Goal: Information Seeking & Learning: Learn about a topic

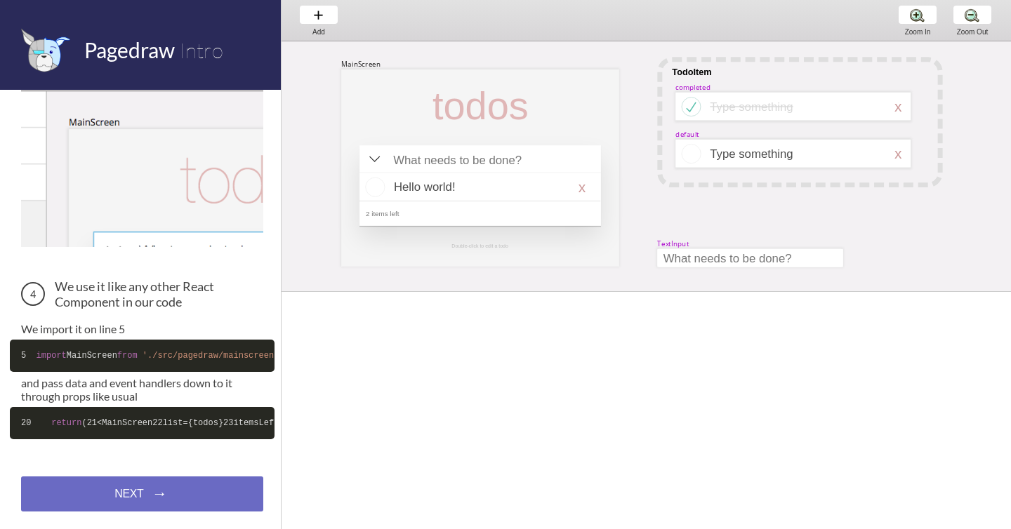
scroll to position [573, 0]
click at [176, 491] on div "NEXT → NEXT → NEXT →" at bounding box center [142, 494] width 242 height 35
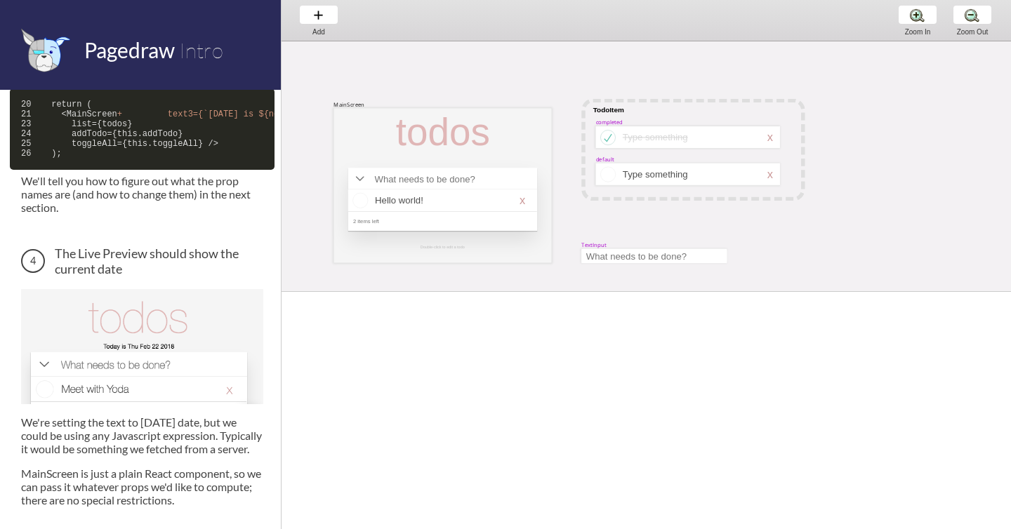
scroll to position [840, 0]
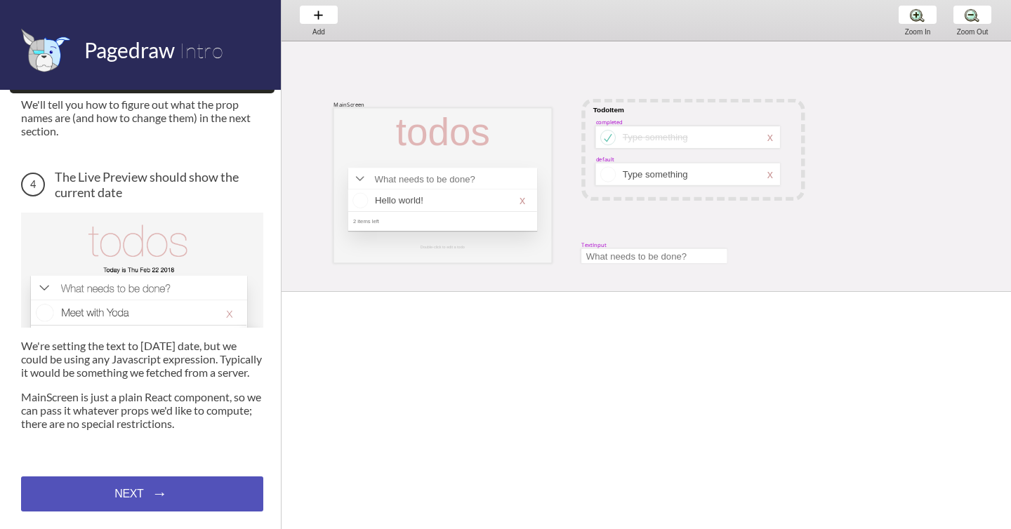
click at [152, 495] on div "NEXT → NEXT → NEXT →" at bounding box center [142, 494] width 242 height 35
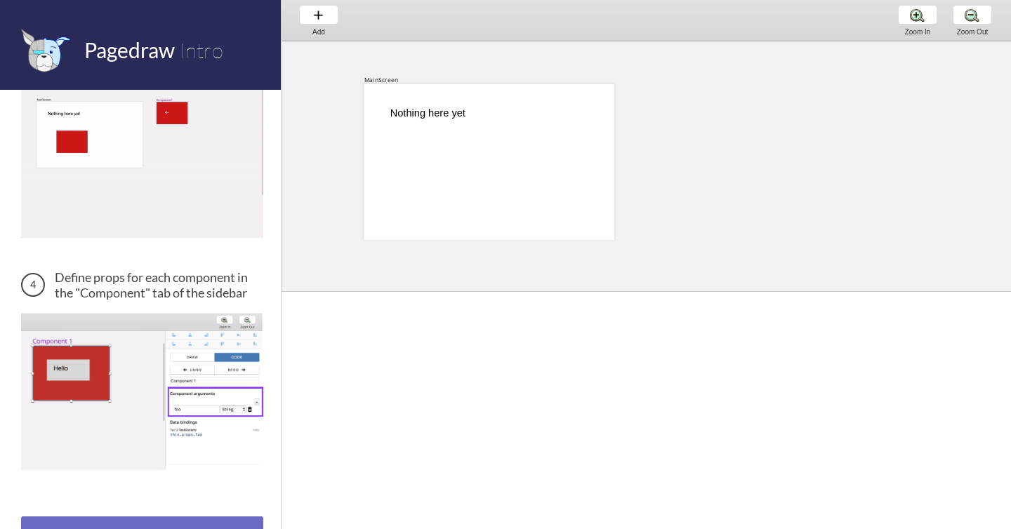
scroll to position [590, 0]
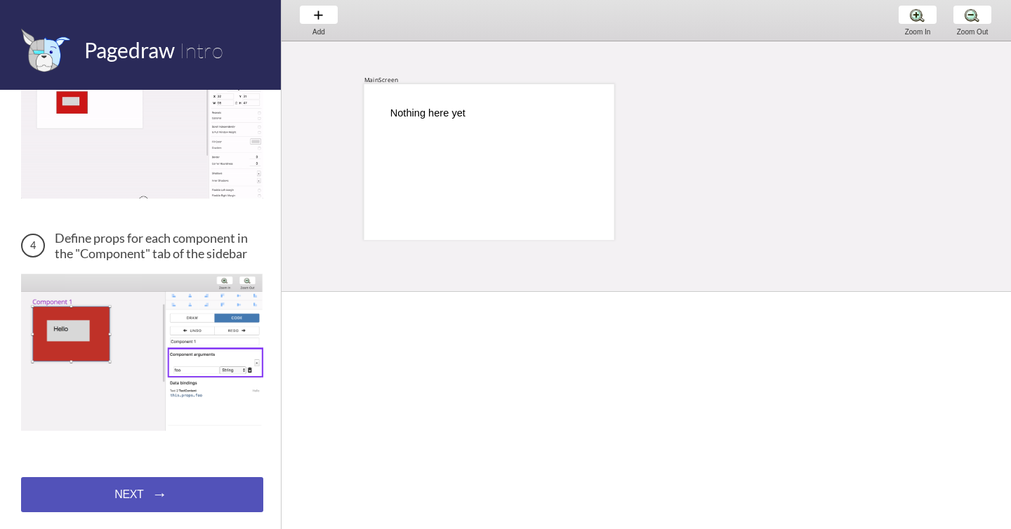
click at [149, 488] on div "NEXT → NEXT → NEXT →" at bounding box center [142, 494] width 242 height 35
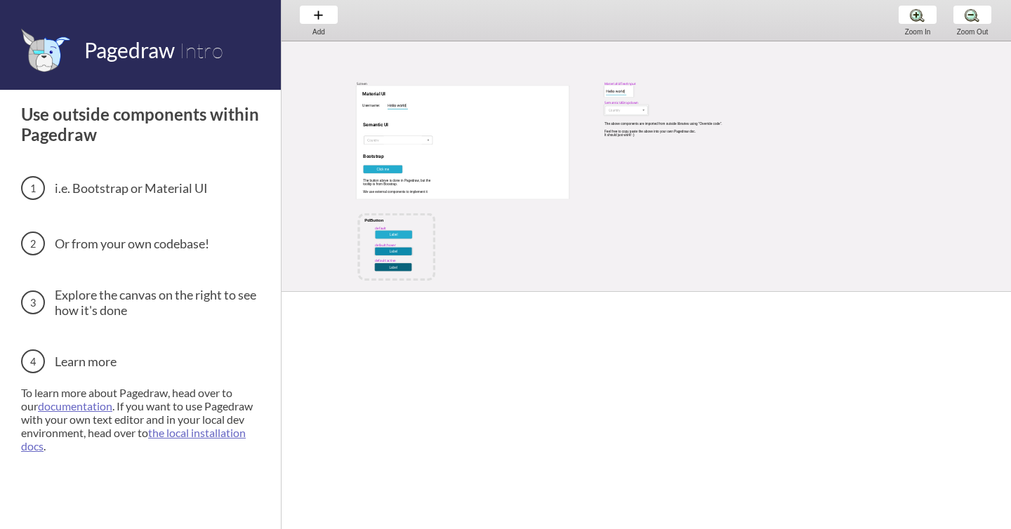
scroll to position [21, 0]
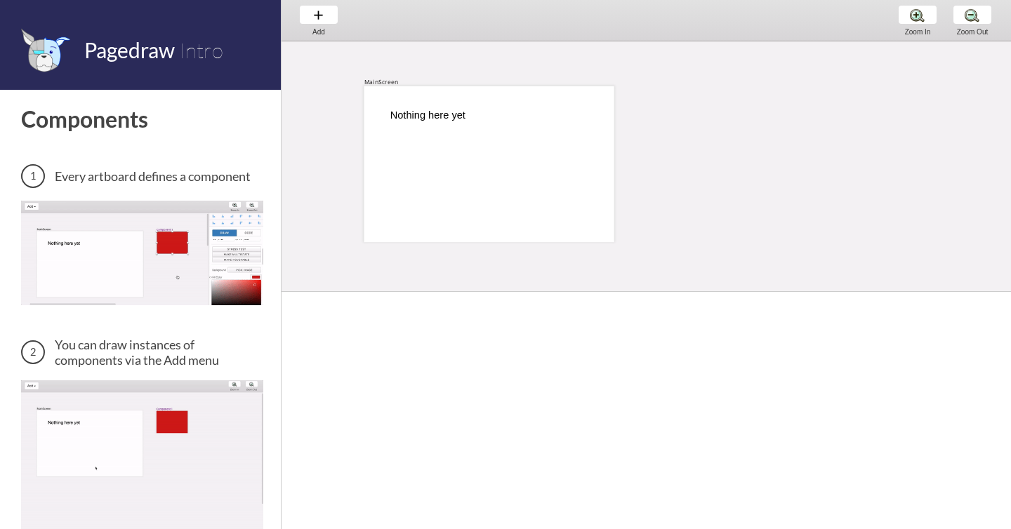
scroll to position [2, 0]
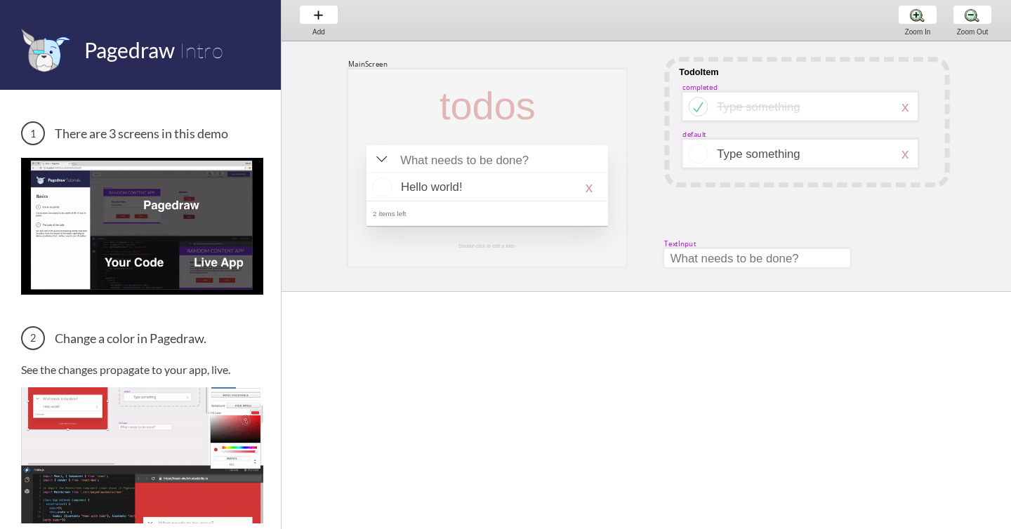
scroll to position [0, 7]
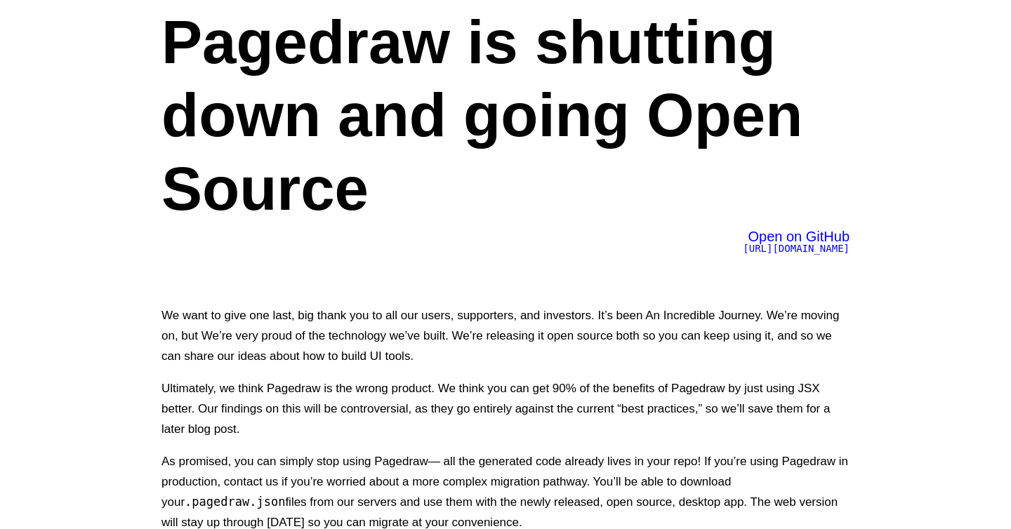
scroll to position [71, 0]
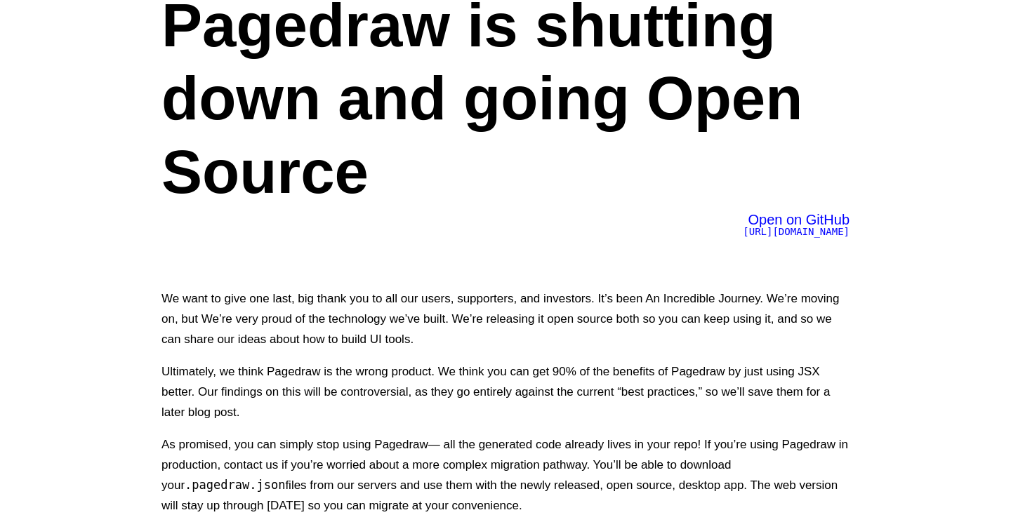
click at [810, 223] on span "Open on GitHub" at bounding box center [798, 219] width 102 height 15
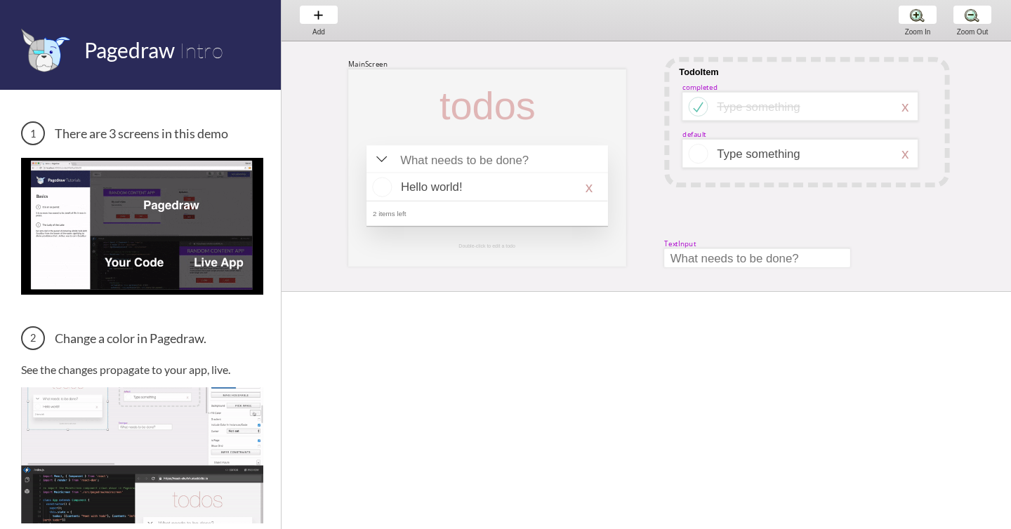
scroll to position [0, 7]
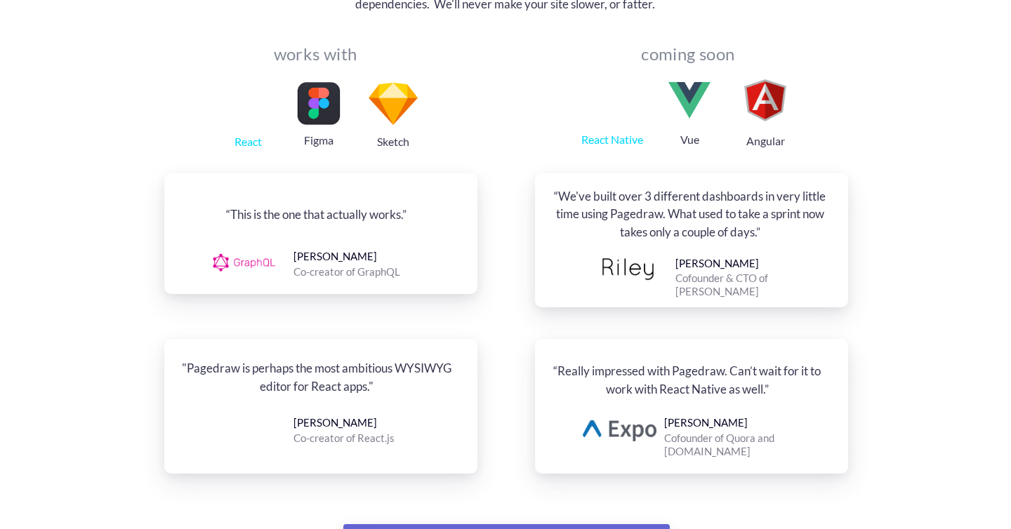
scroll to position [1519, 0]
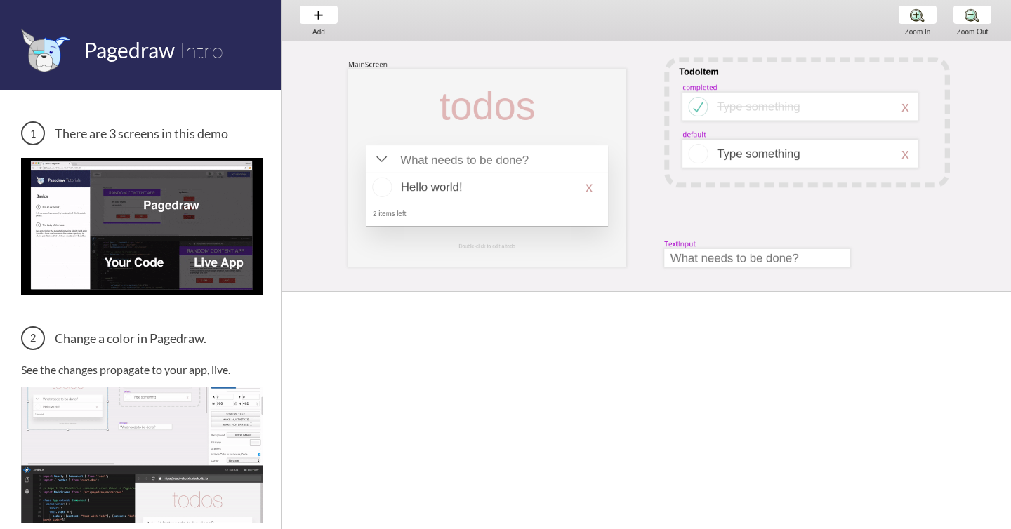
scroll to position [0, 7]
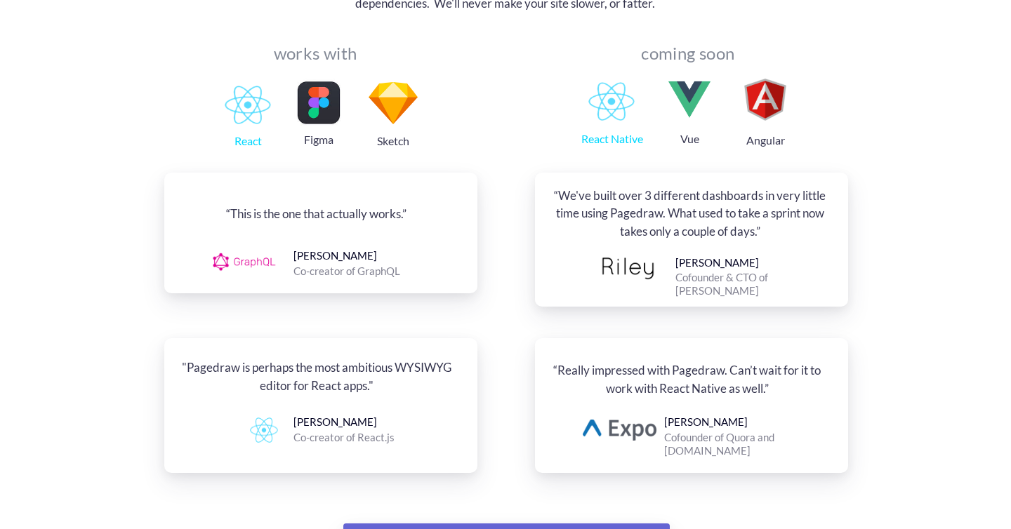
scroll to position [1519, 0]
